Goal: Contribute content

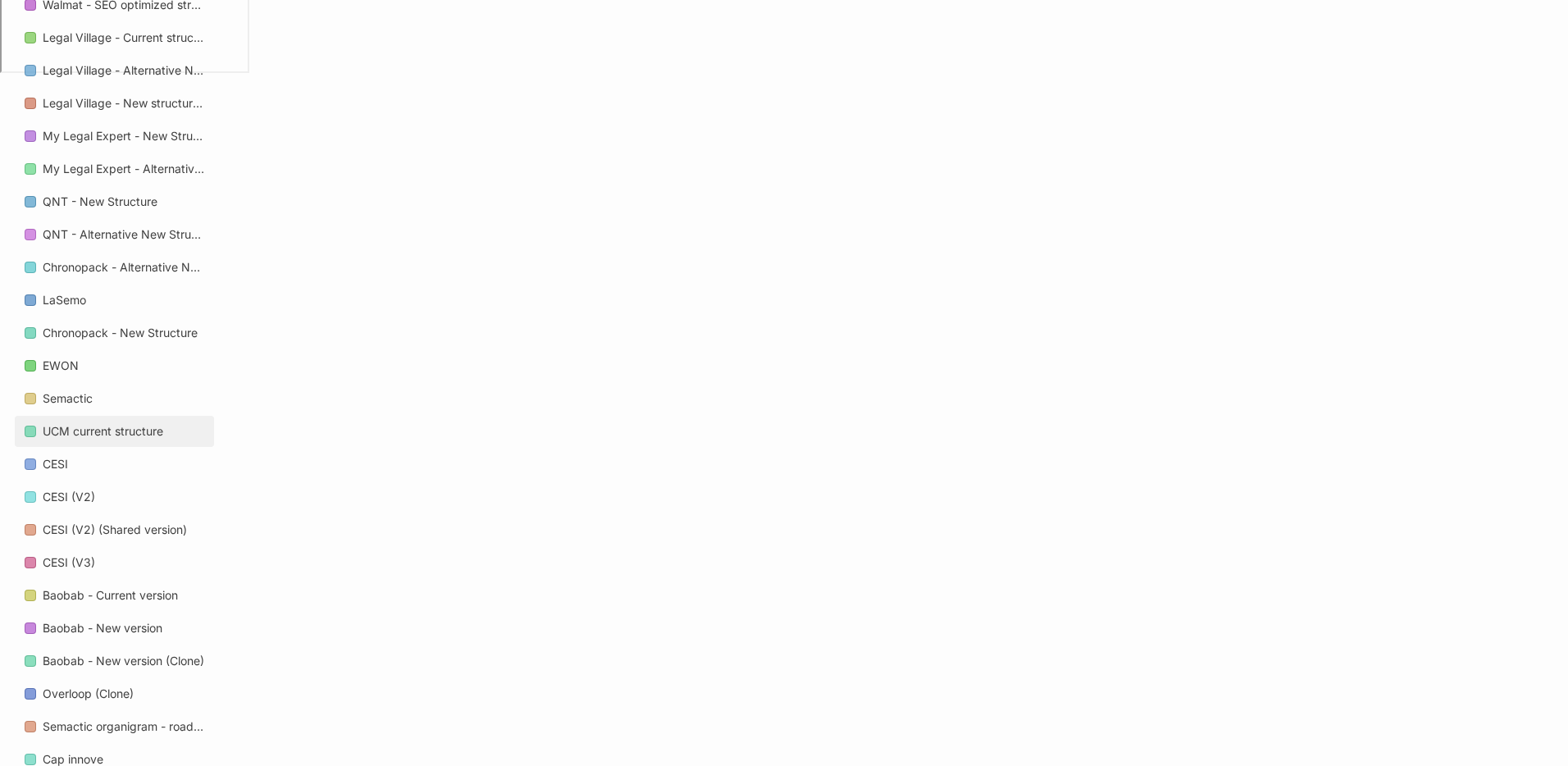
scroll to position [2361, 0]
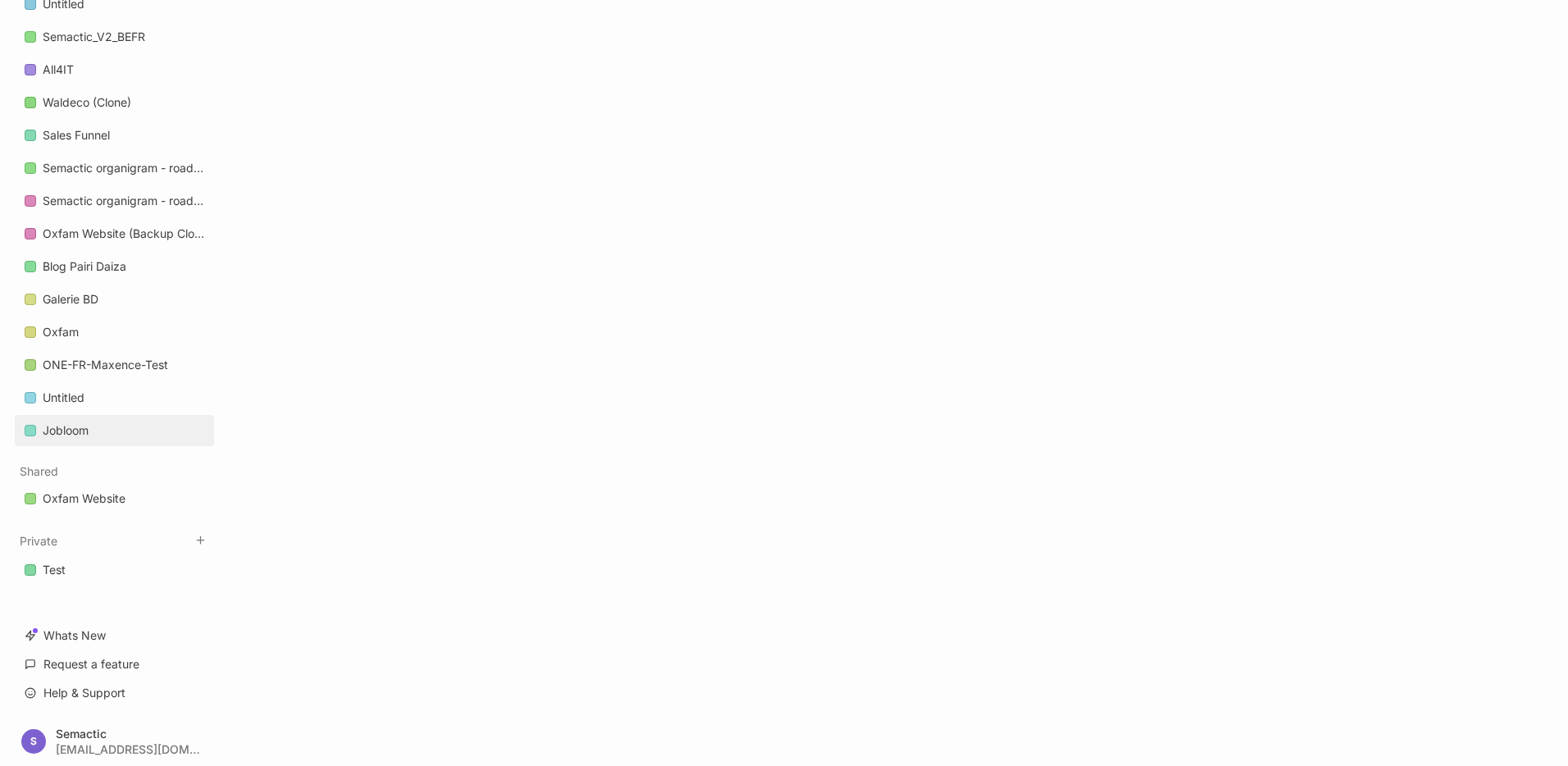
click at [105, 429] on link "Jobloom" at bounding box center [114, 430] width 199 height 32
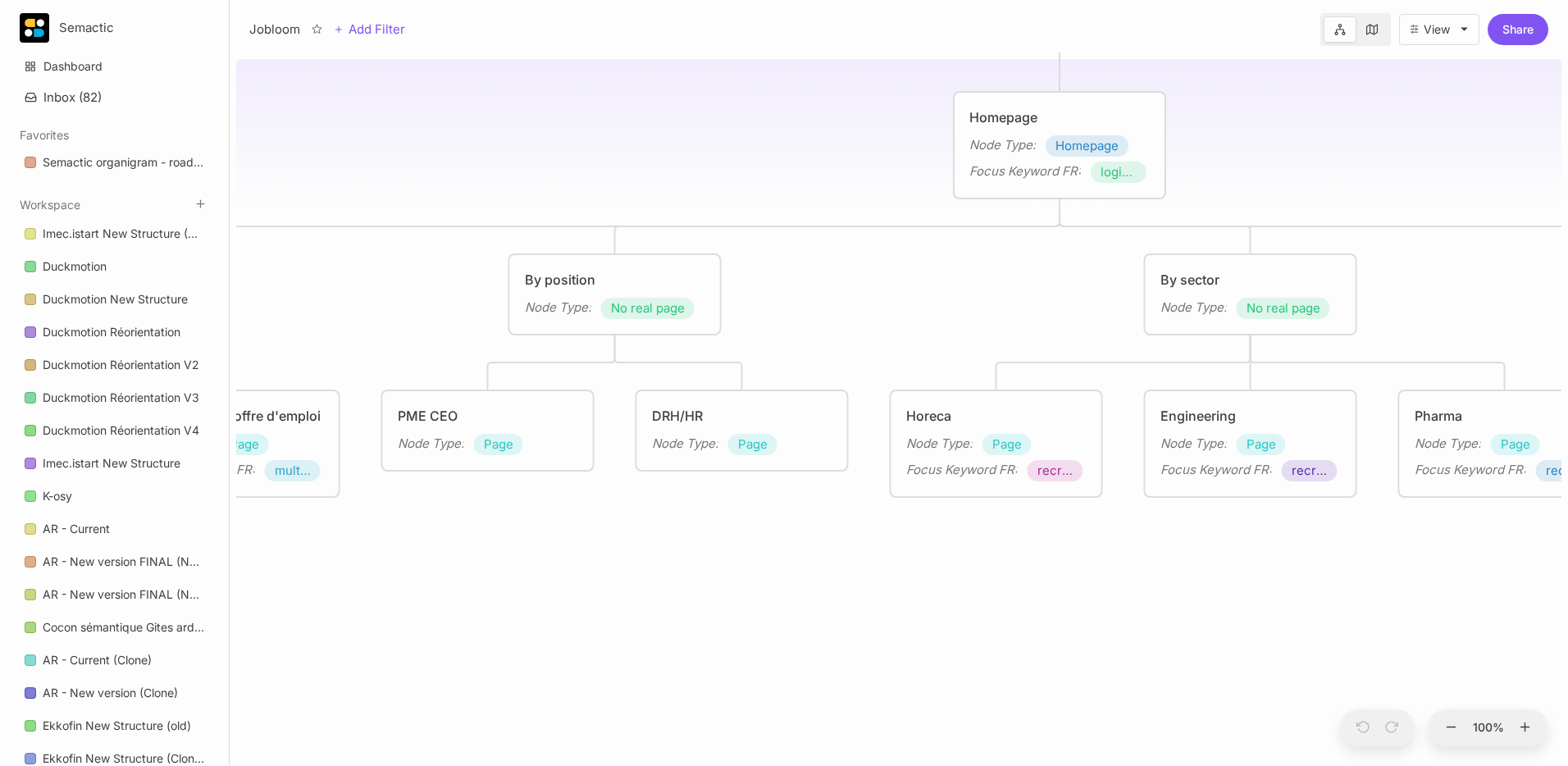
drag, startPoint x: 686, startPoint y: 419, endPoint x: 844, endPoint y: 183, distance: 284.0
click at [846, 171] on div "Jobloom Homepage Node Type : Homepage Focus Keyword FR : logiciel de recrutemen…" at bounding box center [899, 409] width 1325 height 713
click at [1451, 727] on line at bounding box center [1452, 727] width 9 height 0
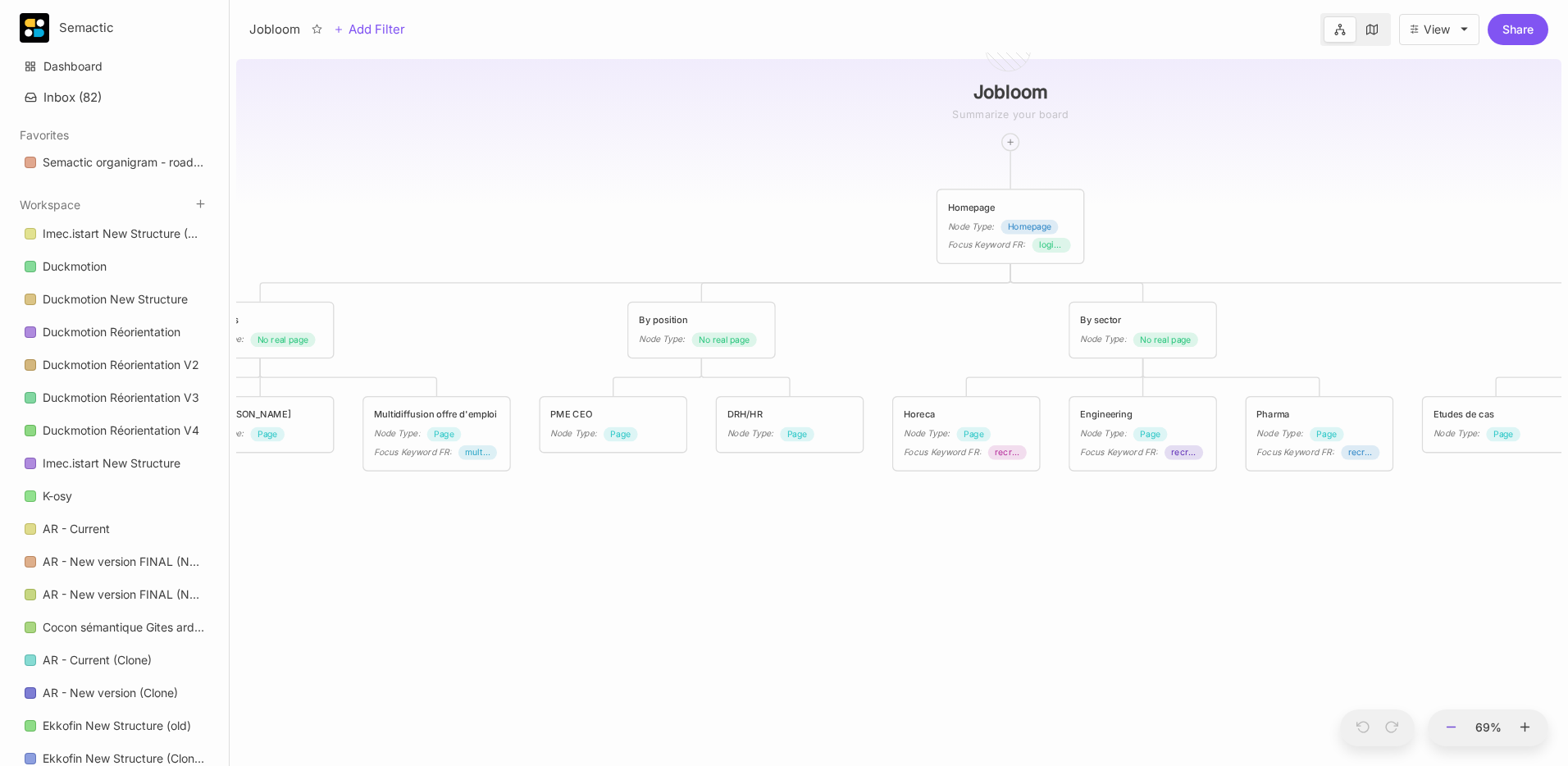
click at [1451, 727] on line at bounding box center [1452, 727] width 9 height 0
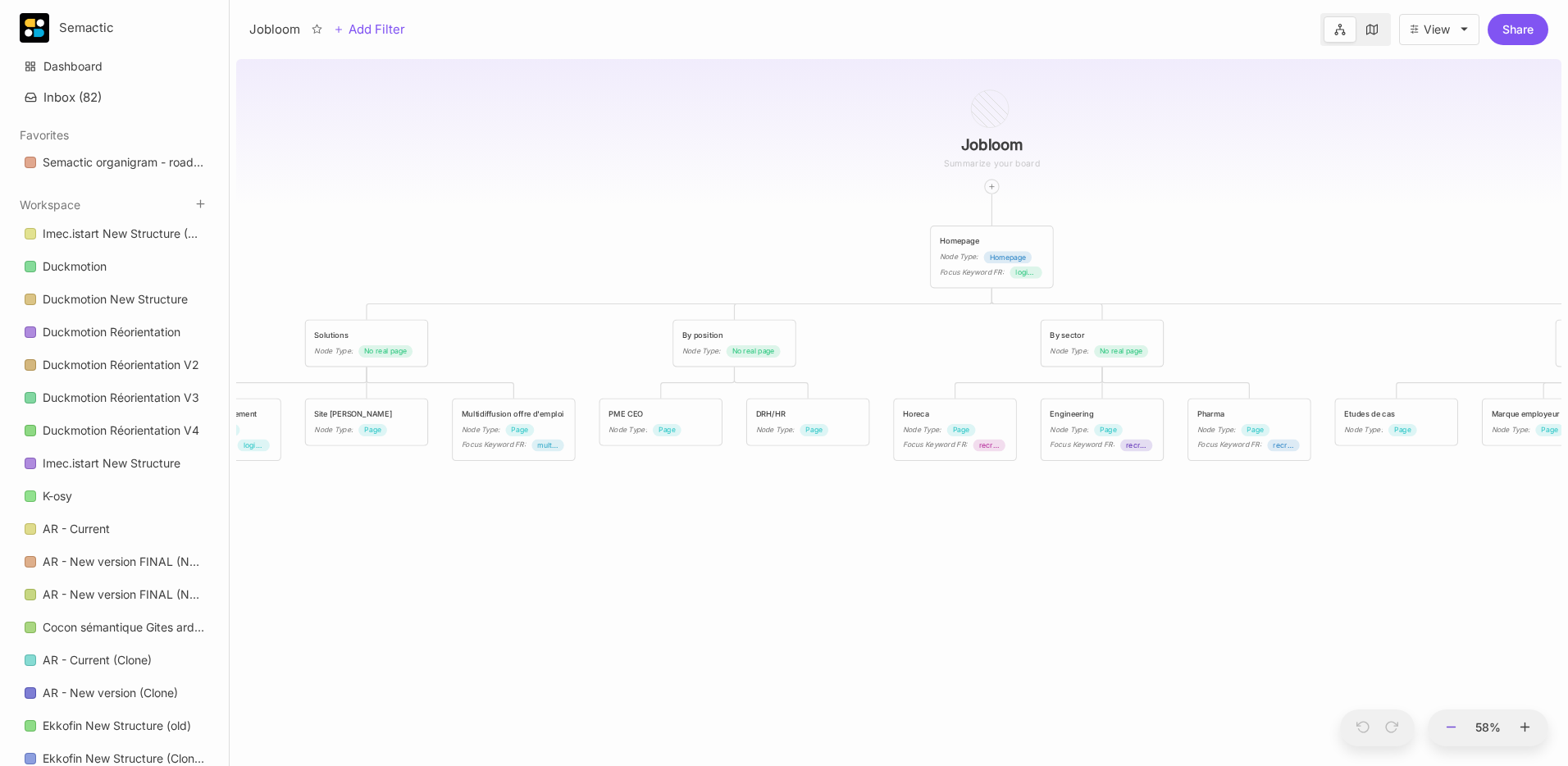
click at [1447, 723] on icon at bounding box center [1451, 727] width 14 height 14
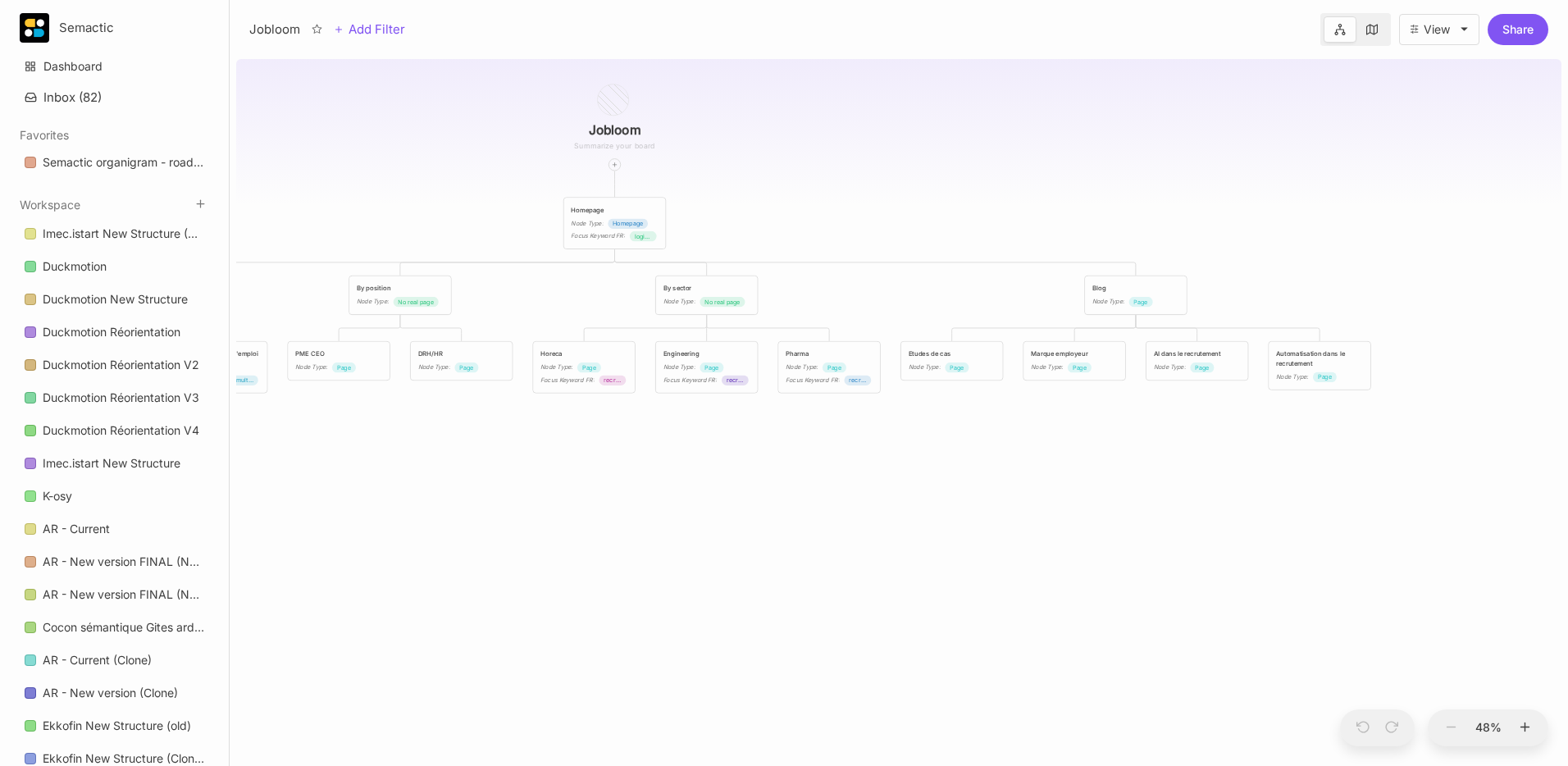
drag, startPoint x: 1301, startPoint y: 246, endPoint x: 939, endPoint y: 188, distance: 366.6
click at [939, 188] on div "Jobloom Homepage Node Type : Homepage Focus Keyword FR : logiciel de recrutemen…" at bounding box center [899, 409] width 1325 height 713
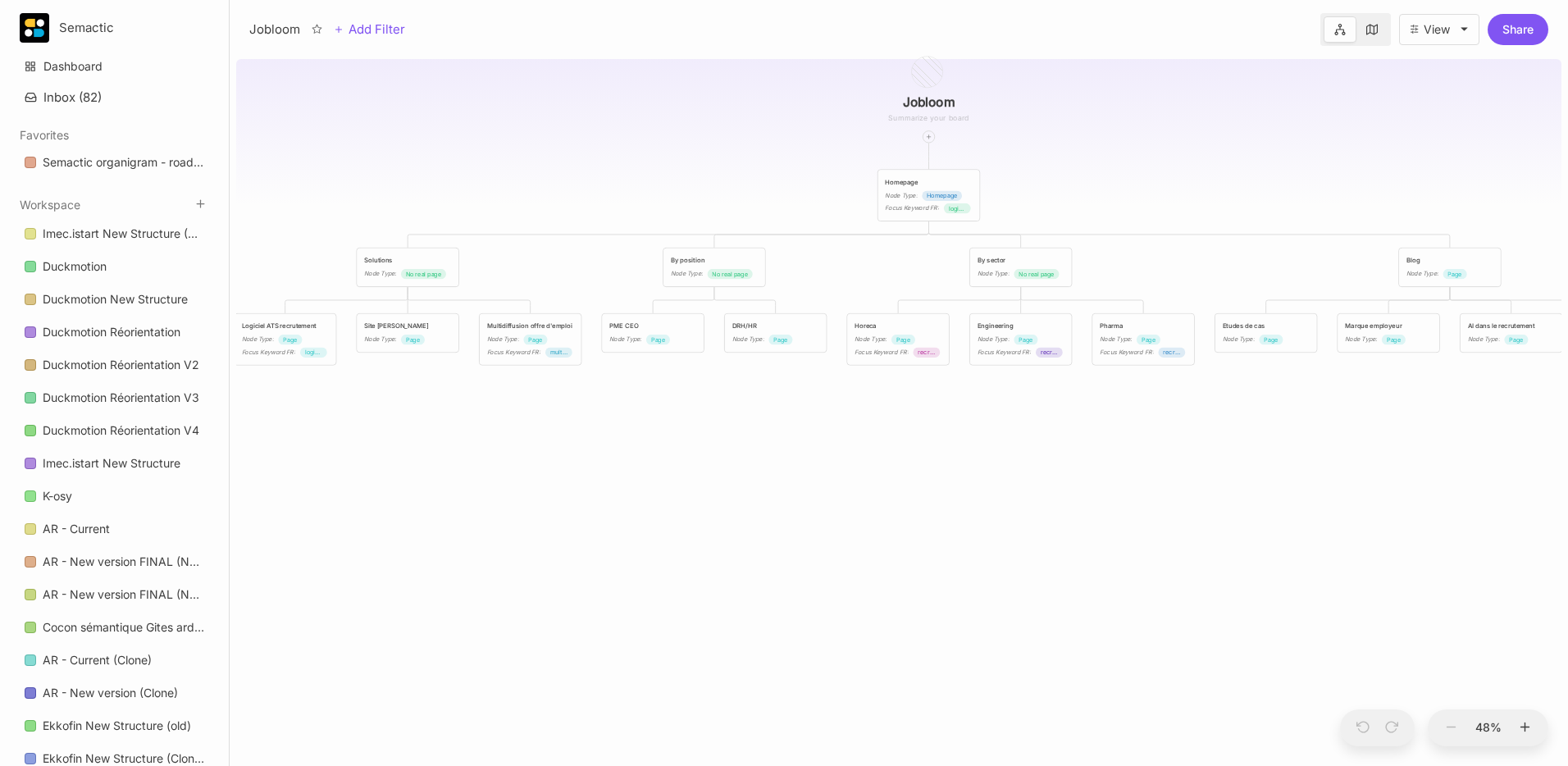
drag, startPoint x: 406, startPoint y: 190, endPoint x: 722, endPoint y: 162, distance: 317.2
click at [722, 162] on div "Jobloom Homepage Node Type : Homepage Focus Keyword FR : logiciel de recrutemen…" at bounding box center [899, 409] width 1325 height 713
click at [992, 261] on div "By sector" at bounding box center [1021, 260] width 87 height 10
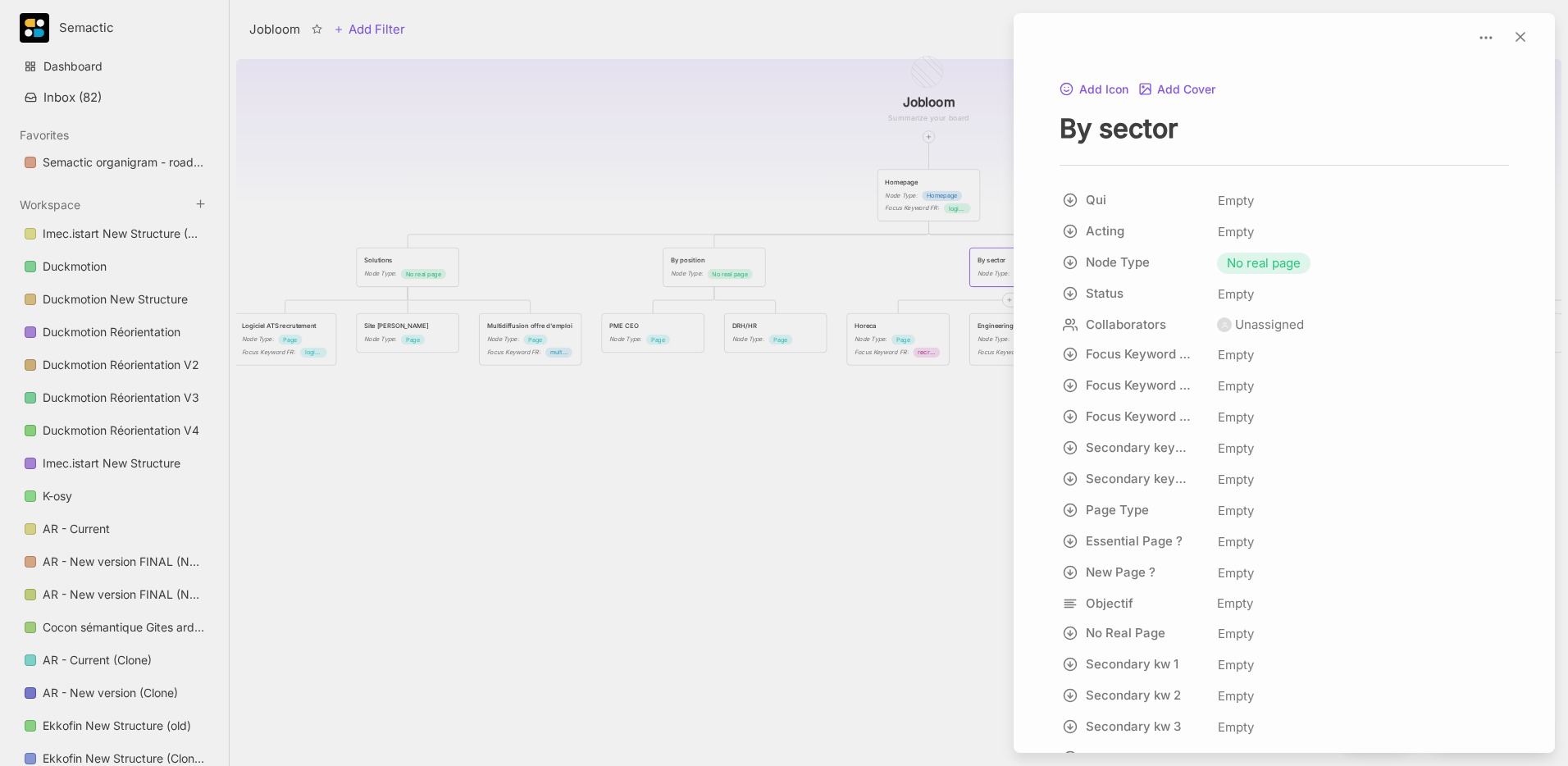
click at [995, 313] on div at bounding box center [784, 383] width 1568 height 766
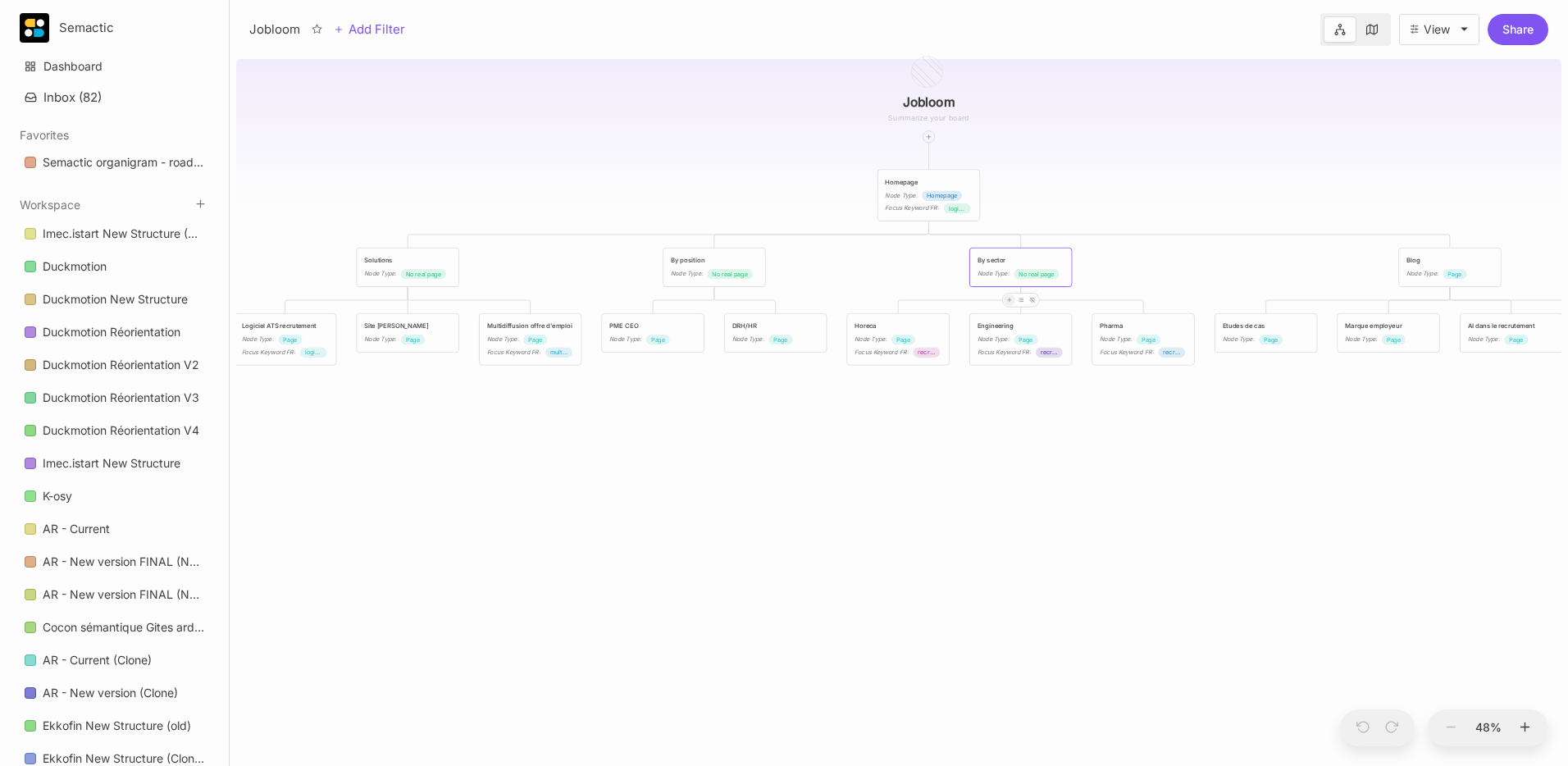
click at [1013, 294] on div at bounding box center [1010, 300] width 12 height 12
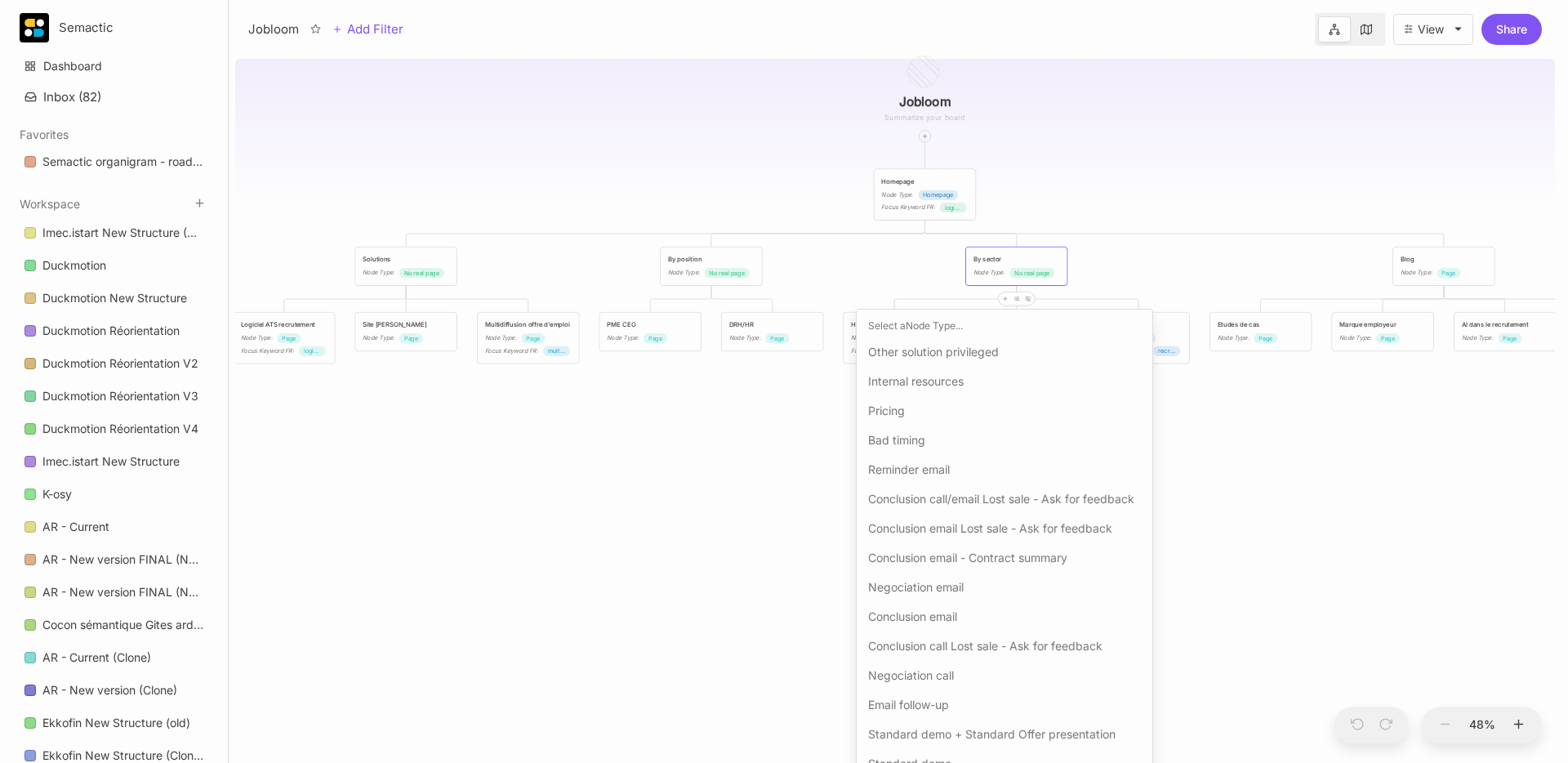
click at [927, 345] on span "Other solution privileged" at bounding box center [933, 351] width 131 height 20
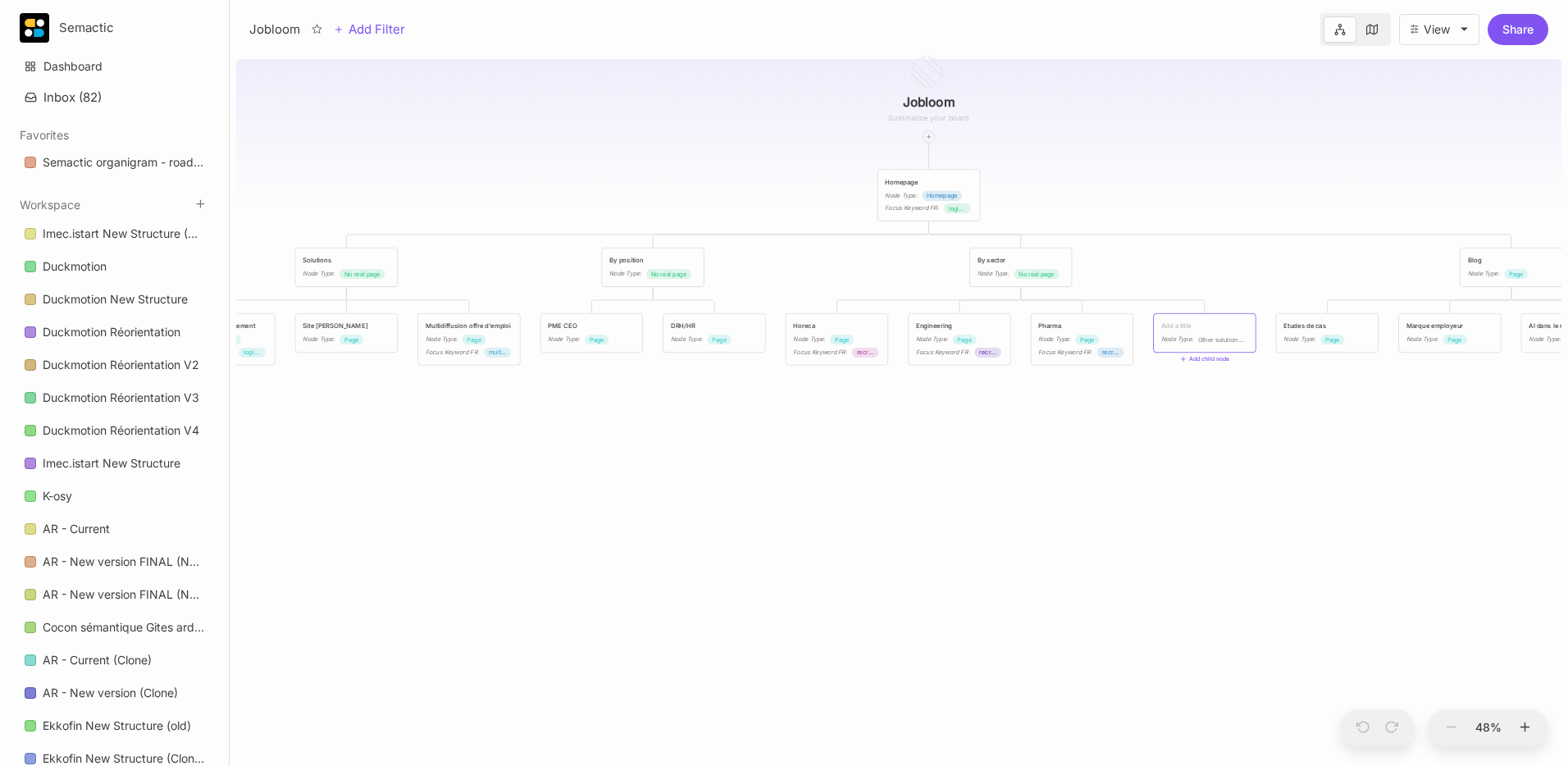
click at [1205, 332] on div "Node Type : Other solution privileged" at bounding box center [1205, 333] width 87 height 24
click at [1184, 313] on div "Node Type : Other solution privileged" at bounding box center [1205, 333] width 103 height 39
drag, startPoint x: 1160, startPoint y: 479, endPoint x: 1161, endPoint y: 466, distance: 13.0
click at [1160, 479] on div "Jobloom Homepage Node Type : Homepage Focus Keyword FR : logiciel de recrutemen…" at bounding box center [899, 409] width 1325 height 713
click at [1189, 318] on div "Node Type : Other solution privileged" at bounding box center [1204, 333] width 101 height 37
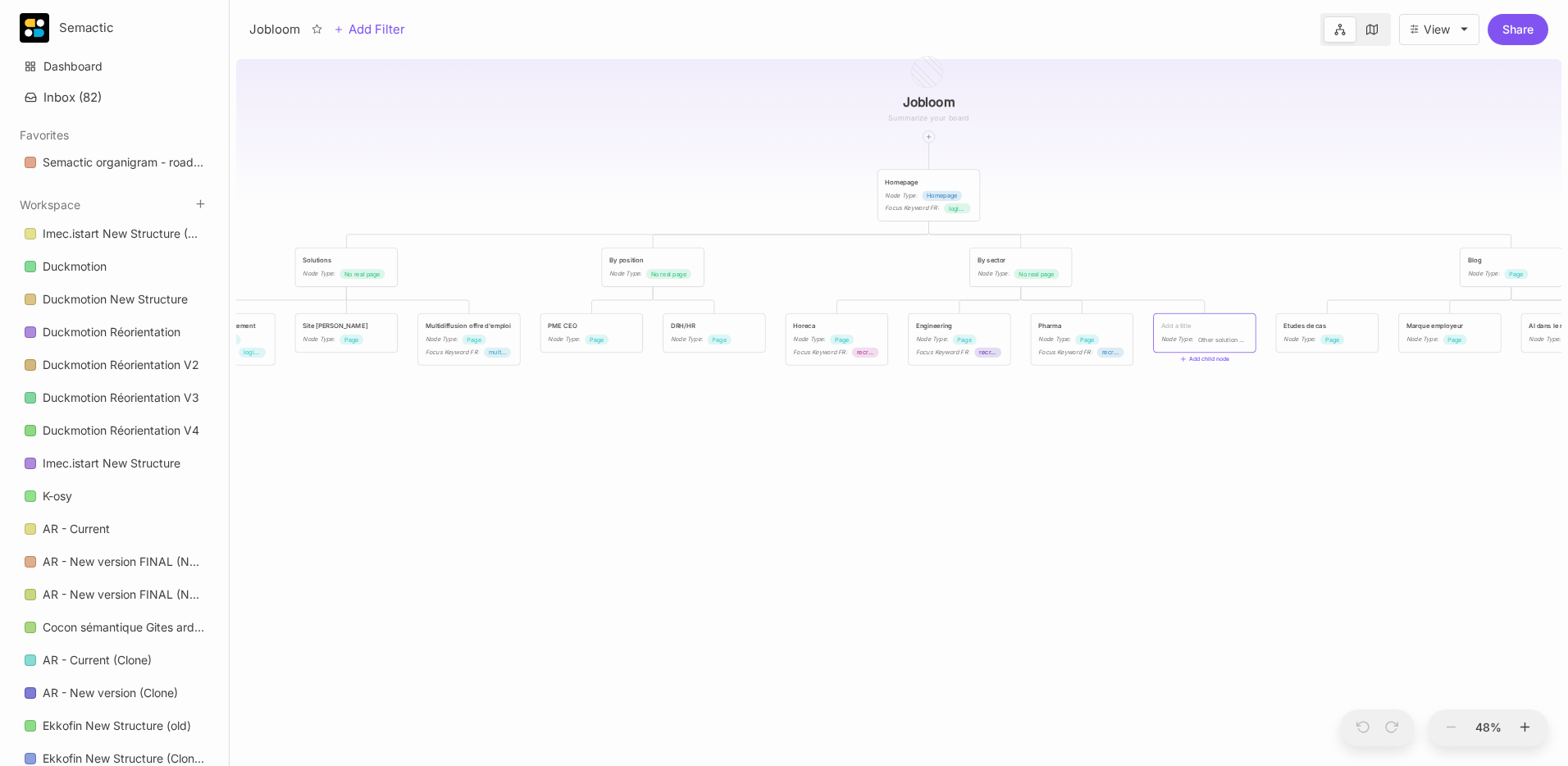
click at [543, 198] on div "Jobloom Homepage Node Type : Homepage Focus Keyword FR : logiciel de recrutemen…" at bounding box center [899, 409] width 1325 height 713
click at [1187, 324] on textarea at bounding box center [1205, 326] width 87 height 10
click at [1204, 330] on span "Other solution privileged" at bounding box center [1223, 331] width 48 height 10
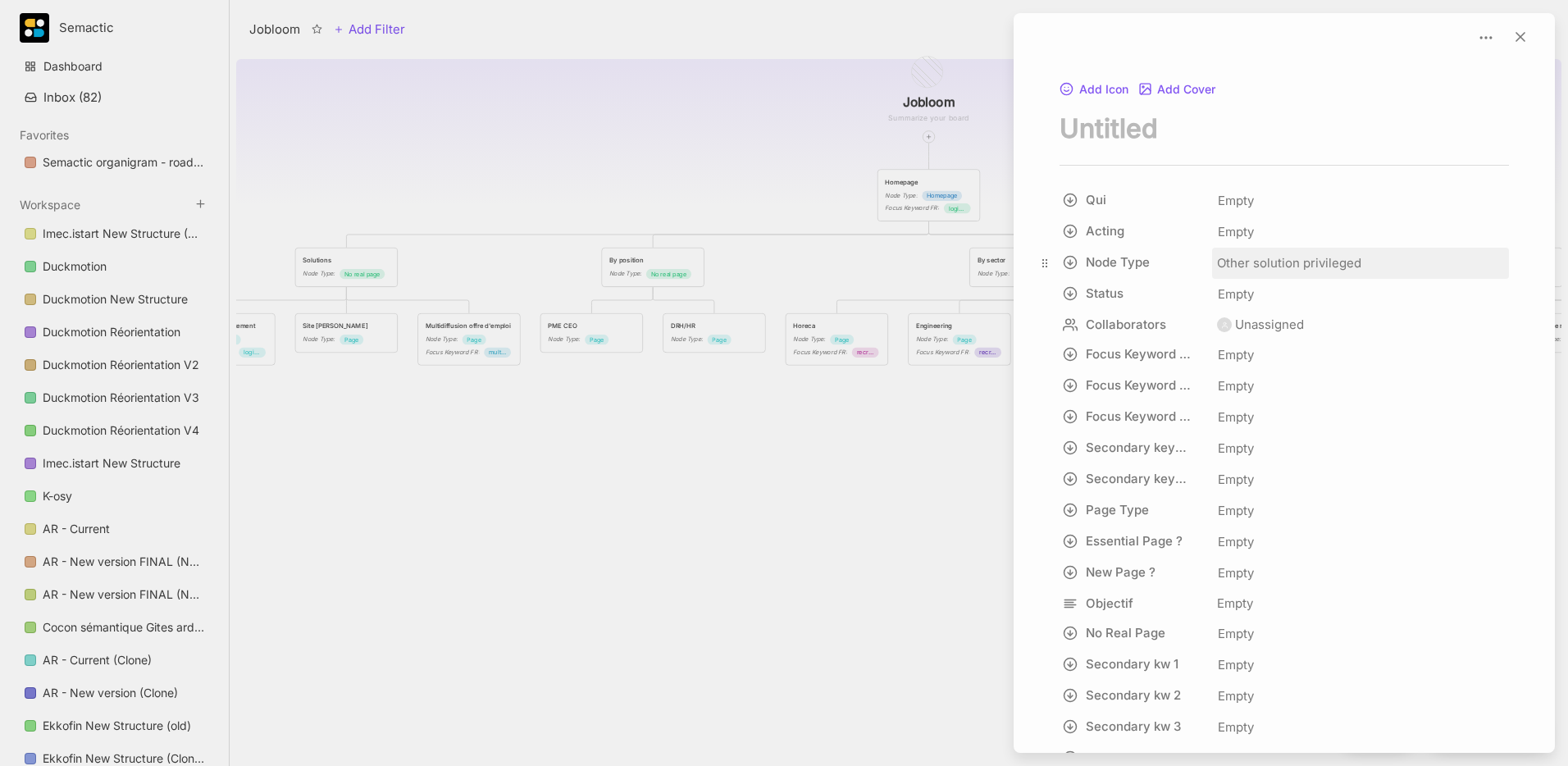
click at [1261, 276] on div "Other solution privileged" at bounding box center [1361, 263] width 297 height 32
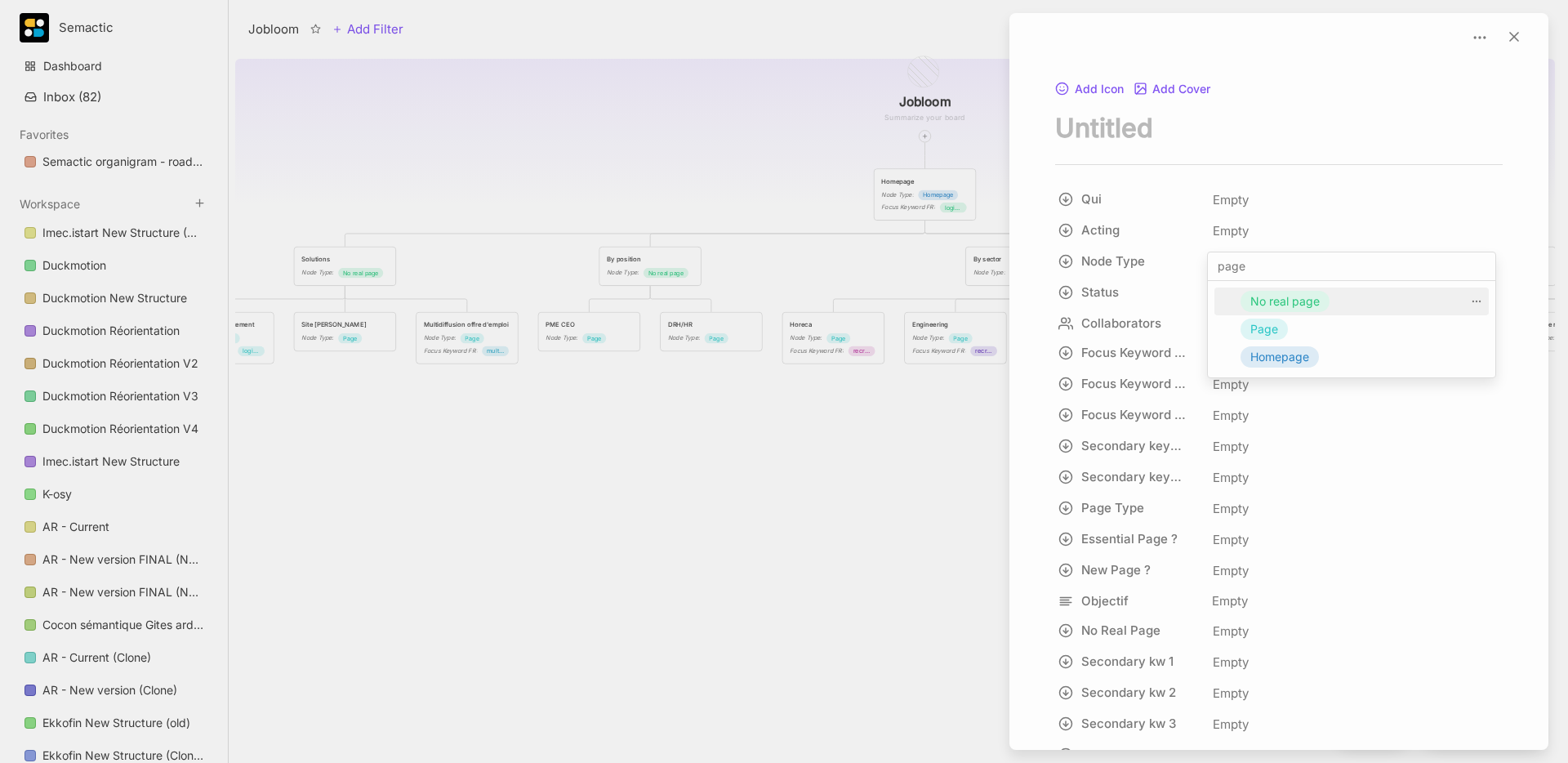
type input "page"
click at [1256, 320] on span "Page" at bounding box center [1264, 329] width 28 height 20
click at [1141, 130] on textarea "node title" at bounding box center [1279, 127] width 448 height 33
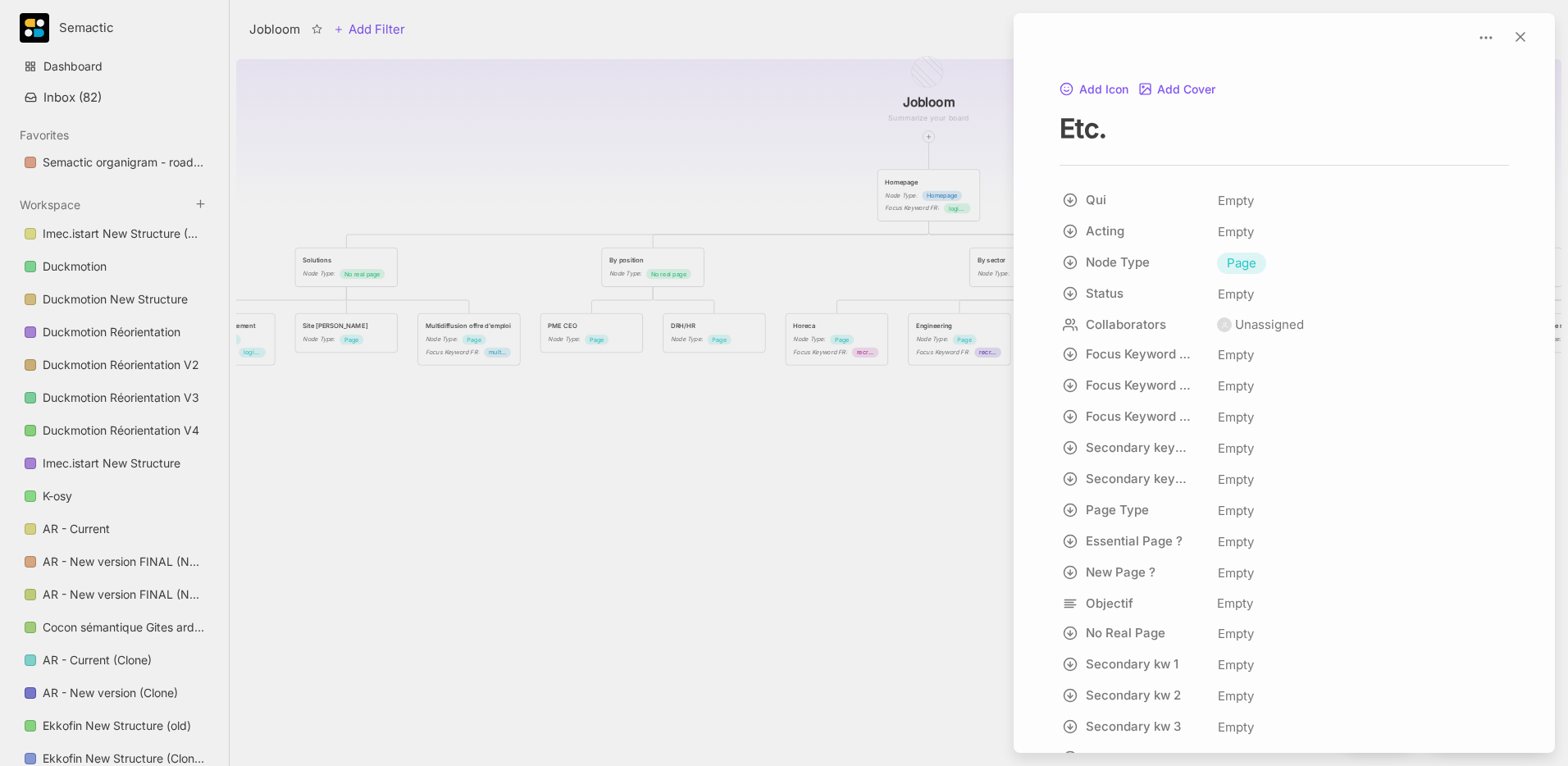
type textarea "Etc."
click at [689, 244] on div at bounding box center [784, 383] width 1568 height 766
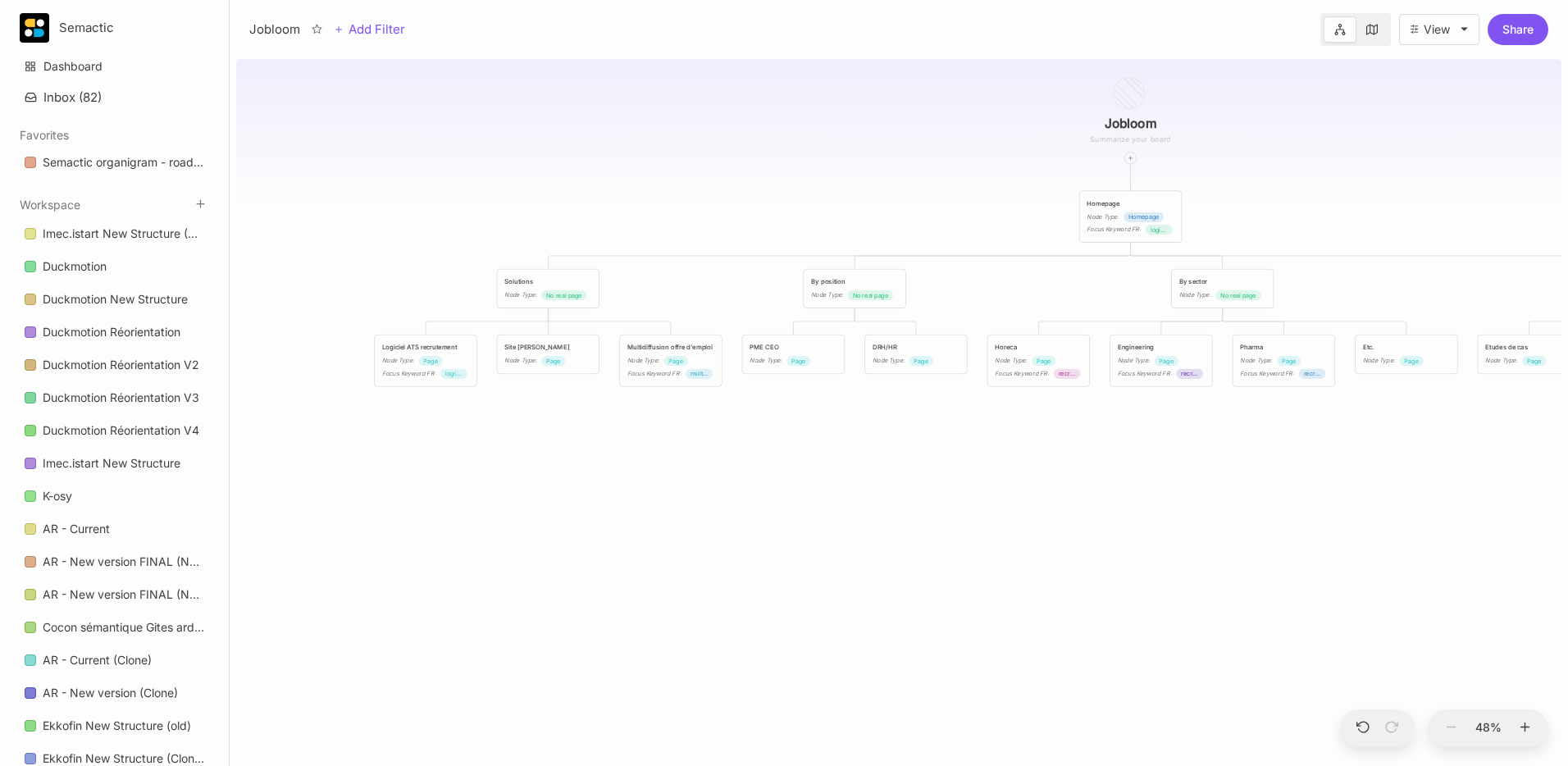
drag, startPoint x: 689, startPoint y: 178, endPoint x: 887, endPoint y: 199, distance: 199.1
click at [887, 199] on div "Jobloom Homepage Node Type : Homepage Focus Keyword FR : logiciel de recrutemen…" at bounding box center [899, 409] width 1325 height 713
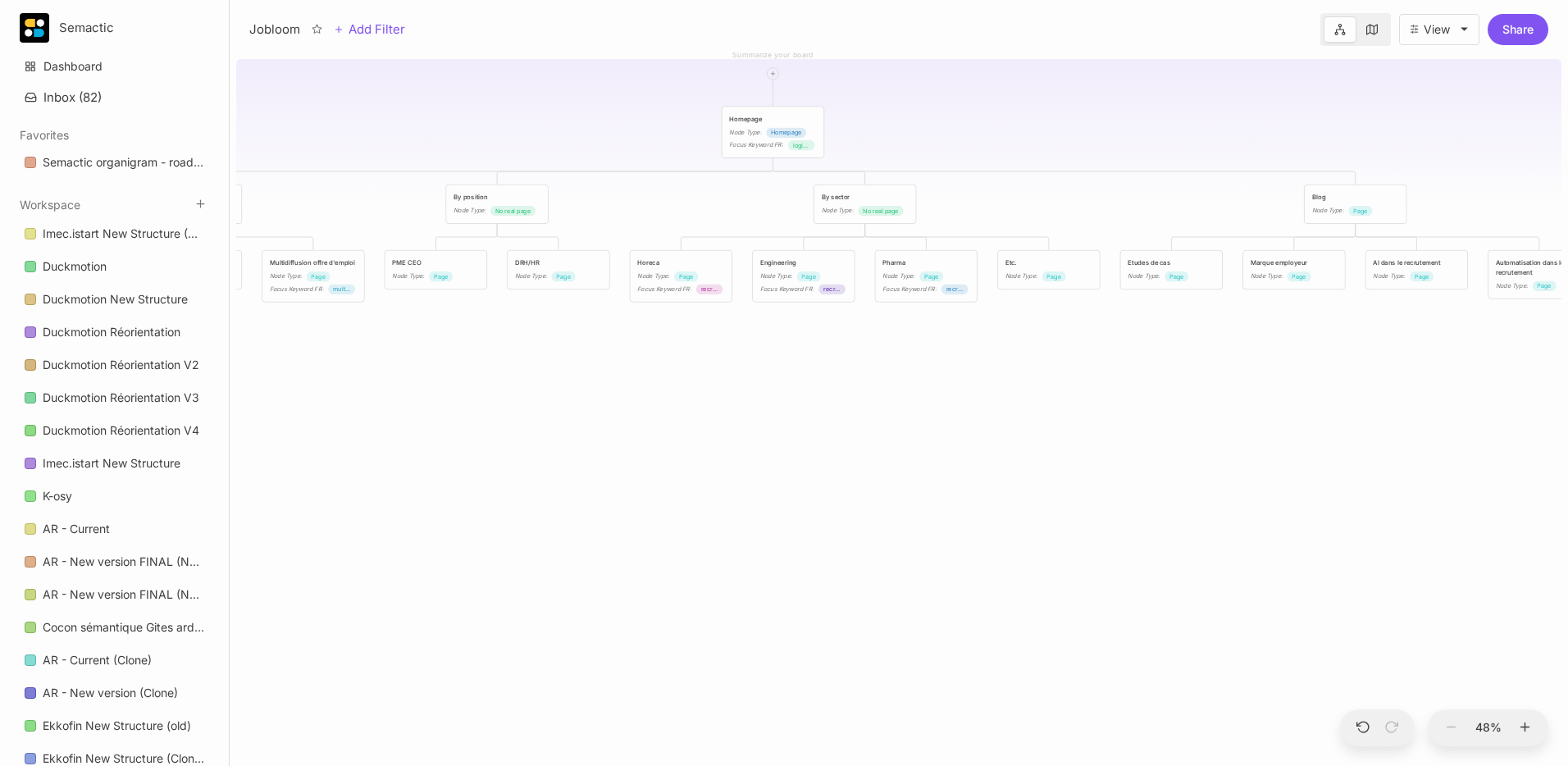
drag, startPoint x: 757, startPoint y: 173, endPoint x: 433, endPoint y: 94, distance: 333.5
click at [403, 88] on div "Jobloom Homepage Node Type : Homepage Focus Keyword FR : logiciel de recrutemen…" at bounding box center [899, 409] width 1325 height 713
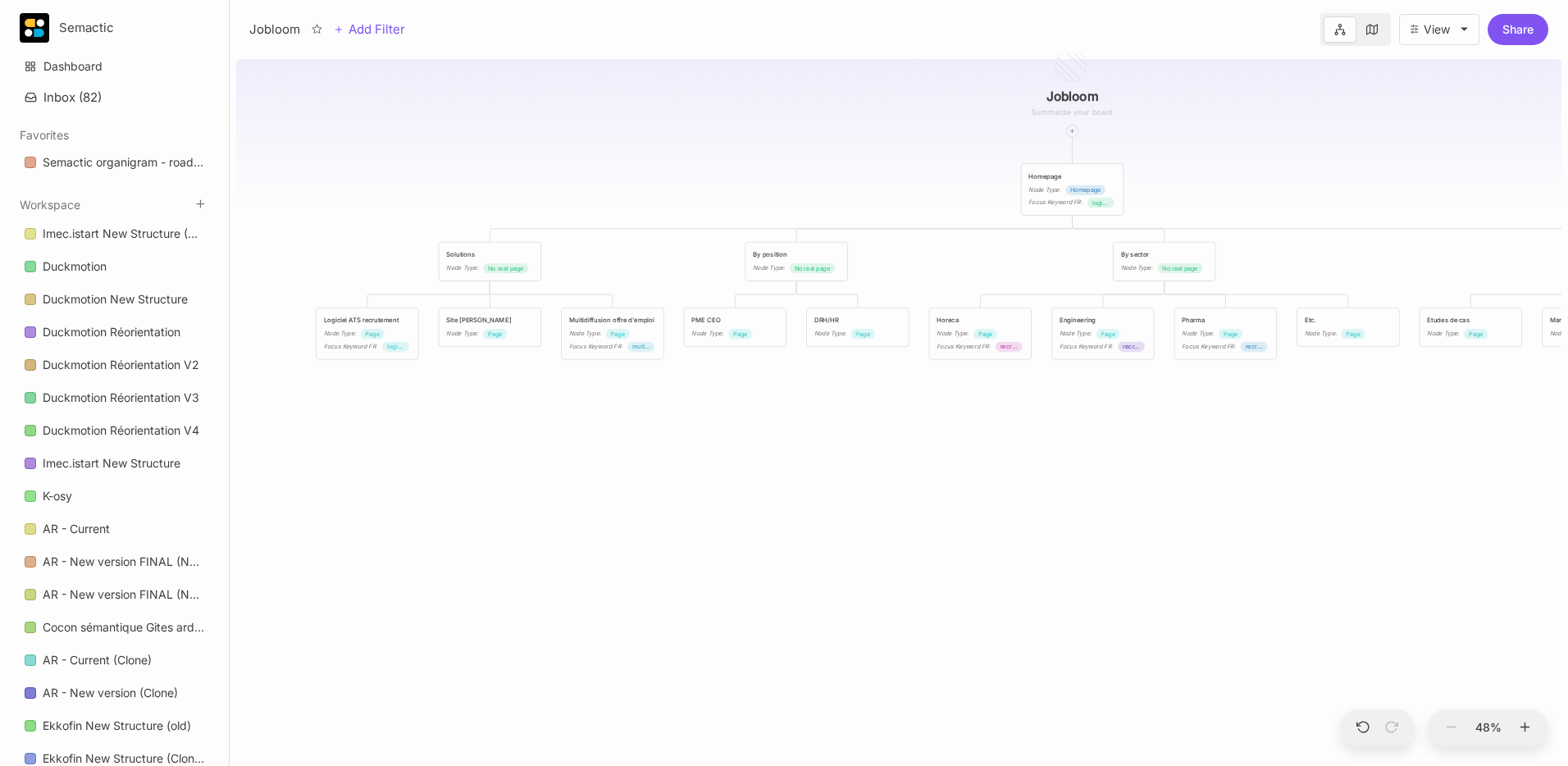
drag, startPoint x: 1181, startPoint y: 151, endPoint x: 1189, endPoint y: 210, distance: 59.5
click at [1514, 207] on div "Jobloom Homepage Node Type : Homepage Focus Keyword FR : logiciel de recrutemen…" at bounding box center [899, 409] width 1325 height 713
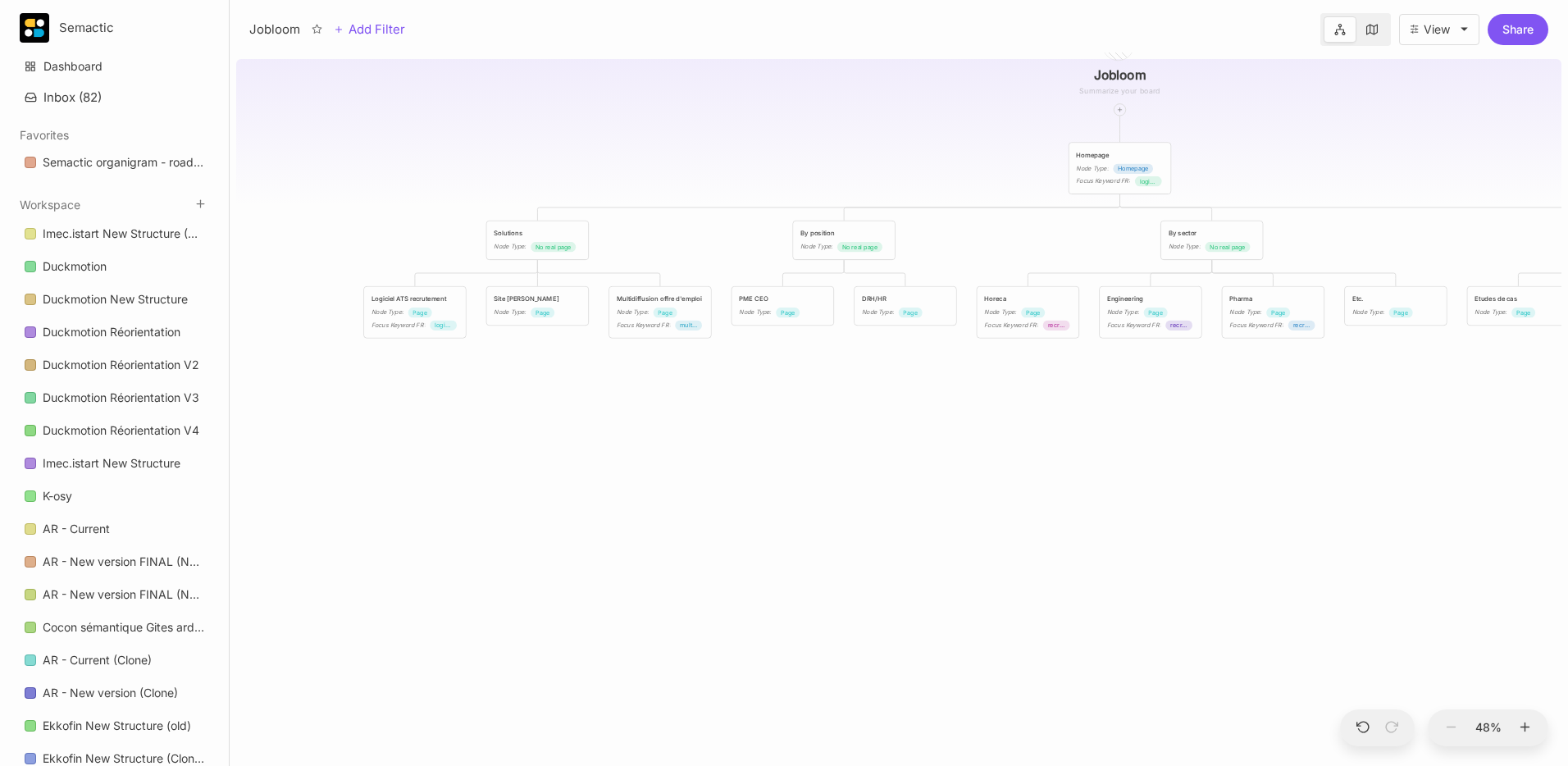
drag, startPoint x: 593, startPoint y: 185, endPoint x: 641, endPoint y: 164, distance: 52.4
click at [641, 164] on div "Jobloom Homepage Node Type : Homepage Focus Keyword FR : logiciel de recrutemen…" at bounding box center [899, 409] width 1325 height 713
click at [402, 313] on div "Node Type :" at bounding box center [386, 313] width 32 height 10
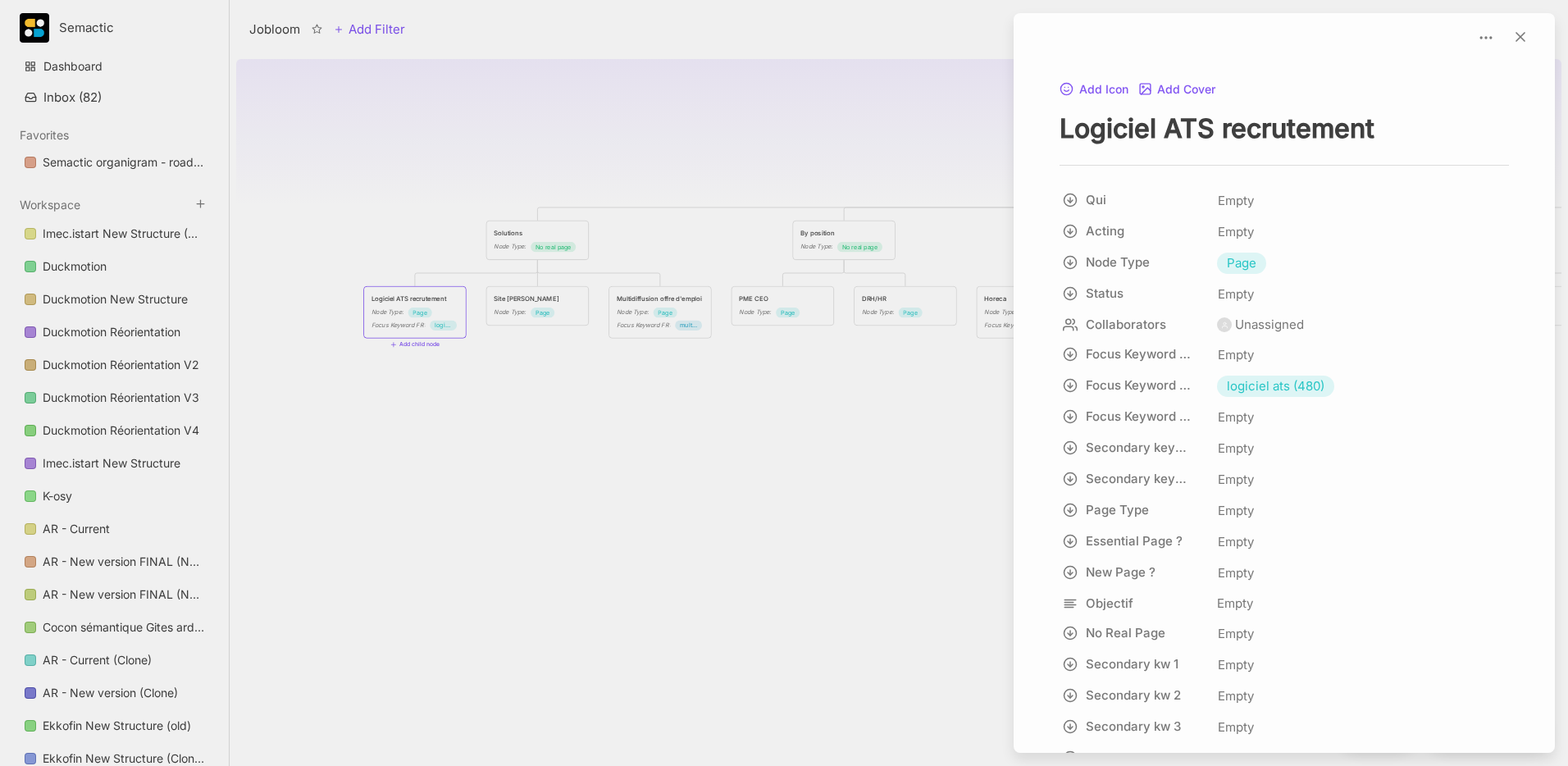
click at [721, 359] on div at bounding box center [784, 383] width 1568 height 766
